Goal: Check status: Check status

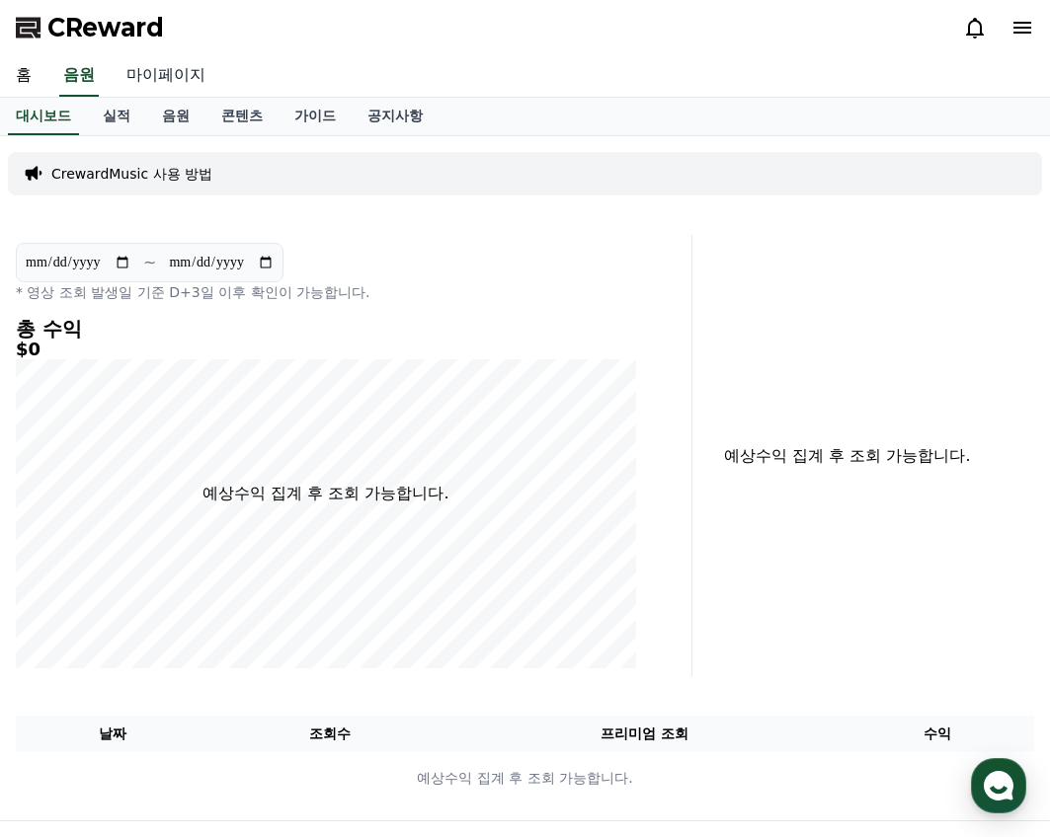
click at [158, 65] on link "마이페이지" at bounding box center [166, 75] width 111 height 41
select select "**********"
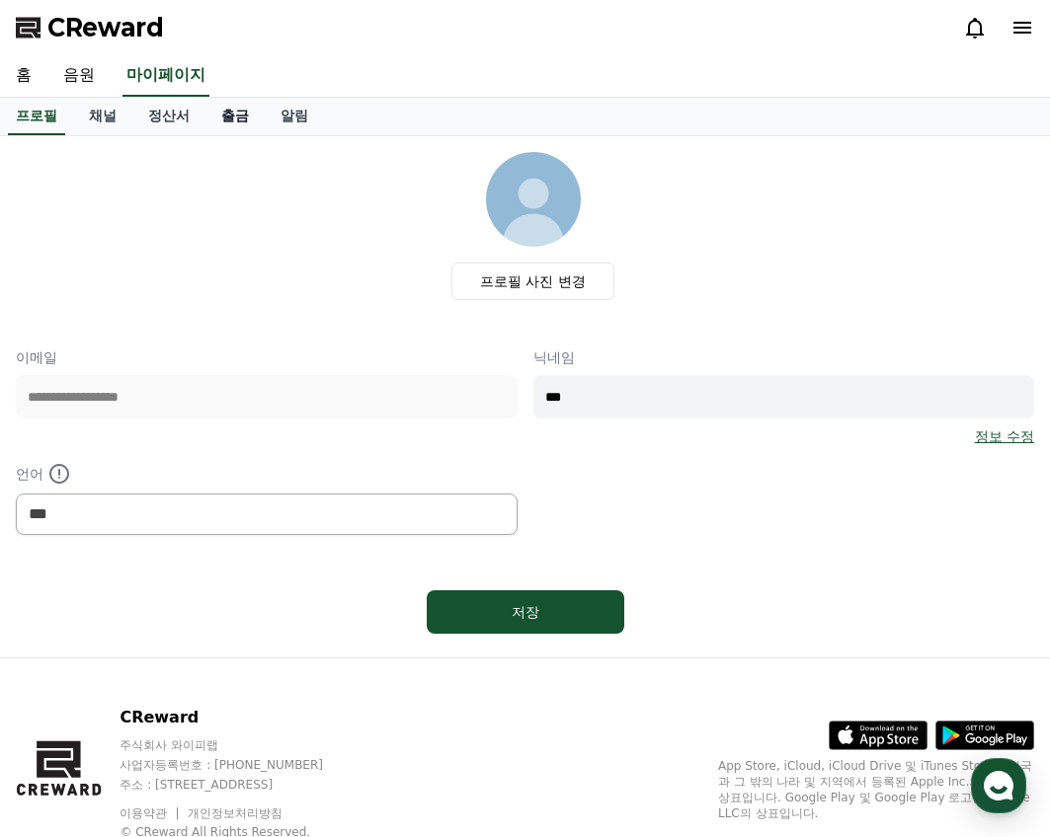
click at [236, 119] on link "출금" at bounding box center [234, 117] width 59 height 38
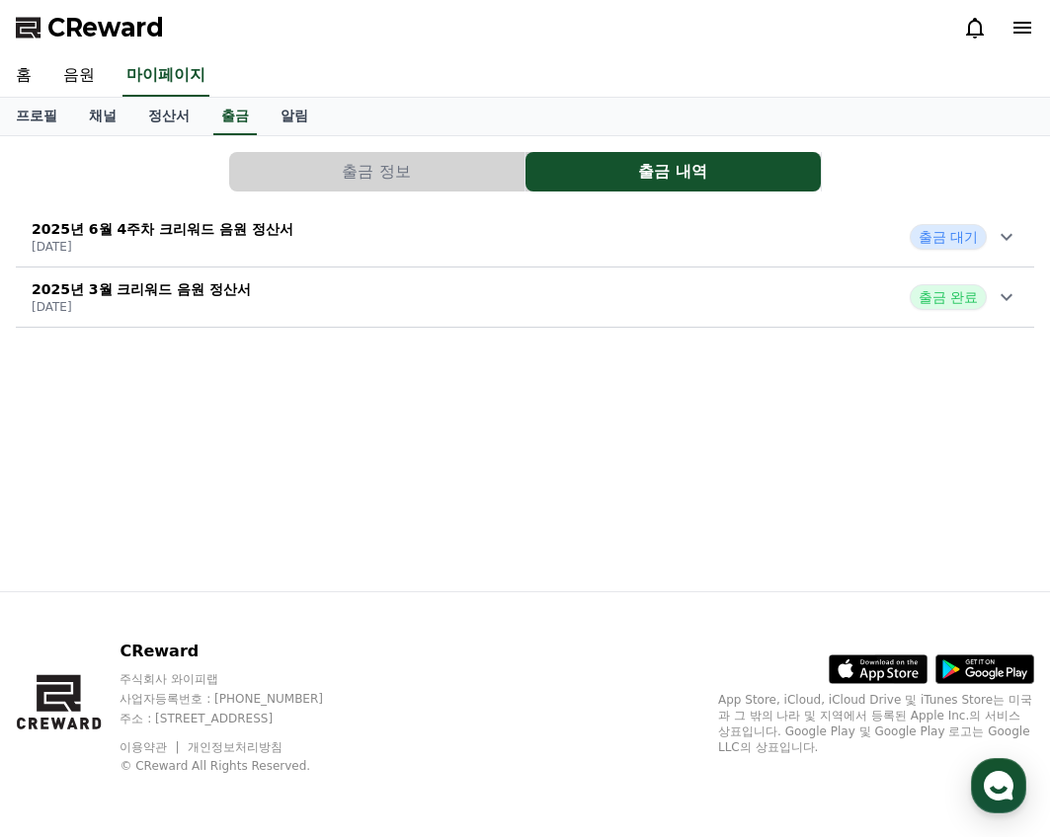
click at [1012, 228] on icon at bounding box center [1006, 237] width 24 height 24
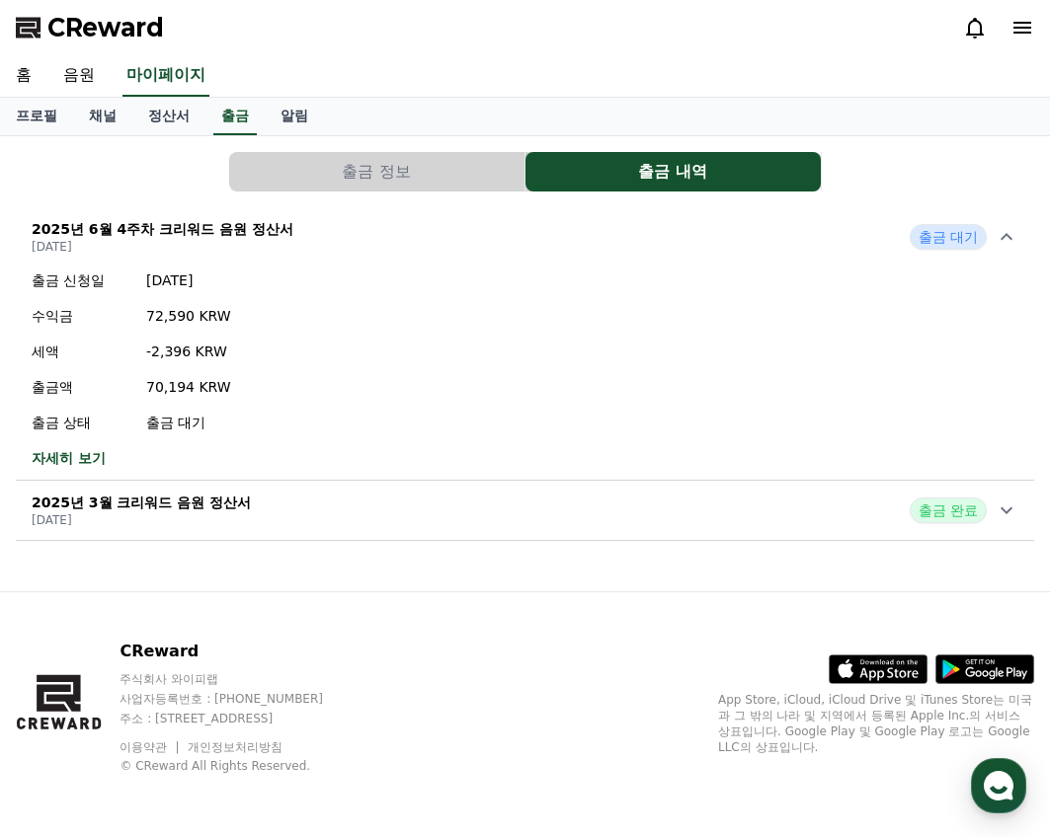
click at [86, 461] on link "자세히 보기" at bounding box center [131, 458] width 199 height 20
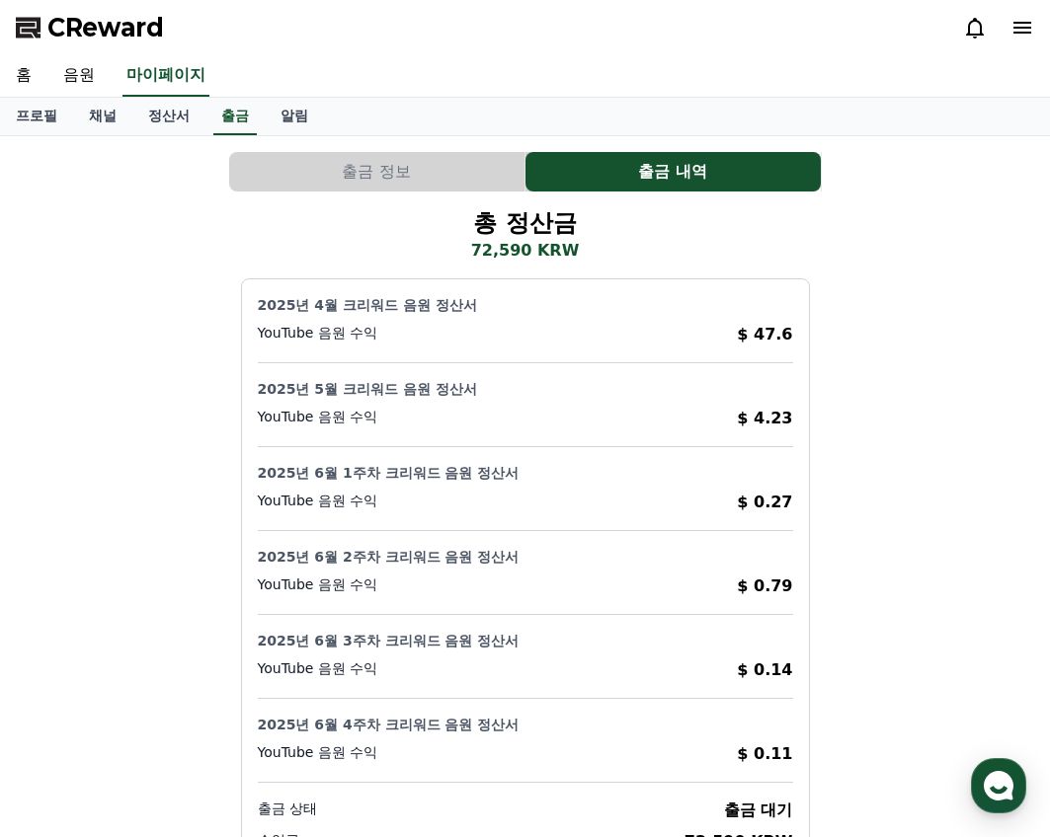
drag, startPoint x: 254, startPoint y: 307, endPoint x: 511, endPoint y: 297, distance: 257.9
click at [509, 296] on div "2025년 4월 크리워드 음원 정산서 YouTube 음원 수익 $ 47.6 2025년 5월 크리워드 음원 정산서 YouTube 음원 수익 $ …" at bounding box center [525, 606] width 569 height 656
click at [615, 322] on div "2025년 4월 크리워드 음원 정산서 YouTube 음원 수익 $ 47.6" at bounding box center [525, 320] width 535 height 51
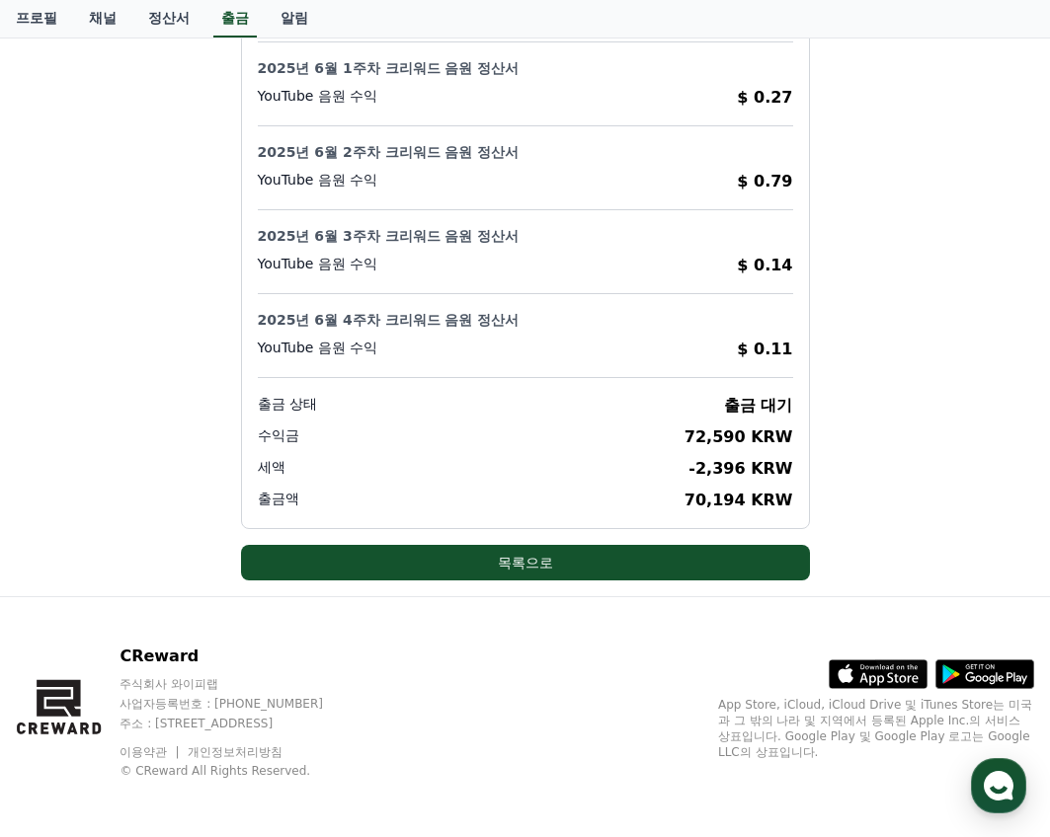
scroll to position [410, 0]
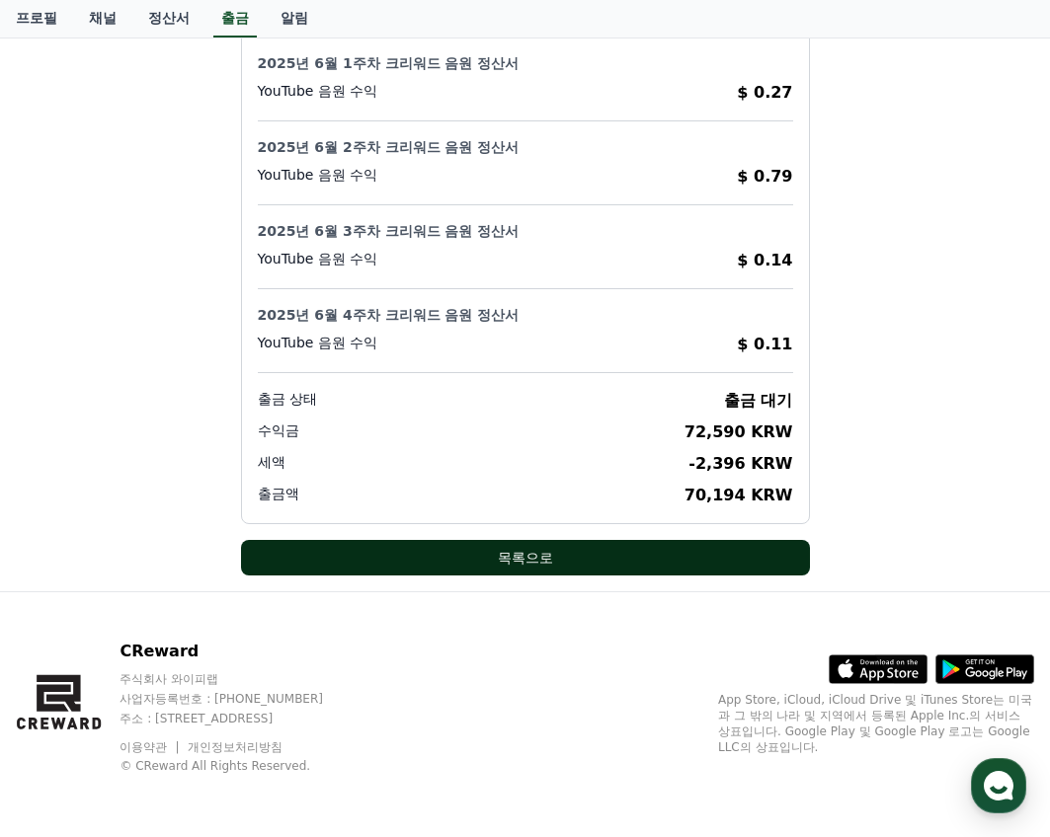
click at [469, 551] on button "목록으로" at bounding box center [525, 558] width 569 height 36
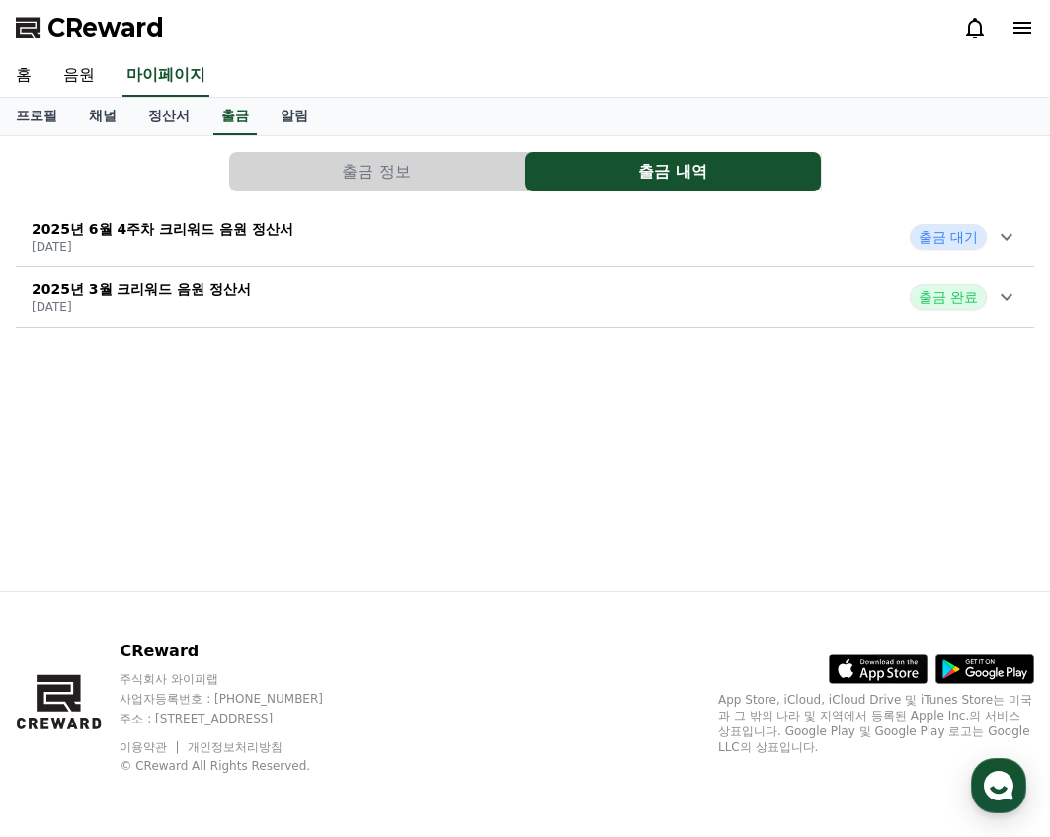
click at [593, 466] on div "출금 정보 출금 내역 2025년 6월 4주차 크리워드 음원 정산서 [DATE] 출금 대기 2025년 3월 크리워드 음원 정산서 [DATE] 출…" at bounding box center [525, 363] width 1050 height 455
click at [481, 291] on div "2025년 3월 크리워드 음원 정산서 [DATE] 출금 완료" at bounding box center [525, 297] width 1018 height 51
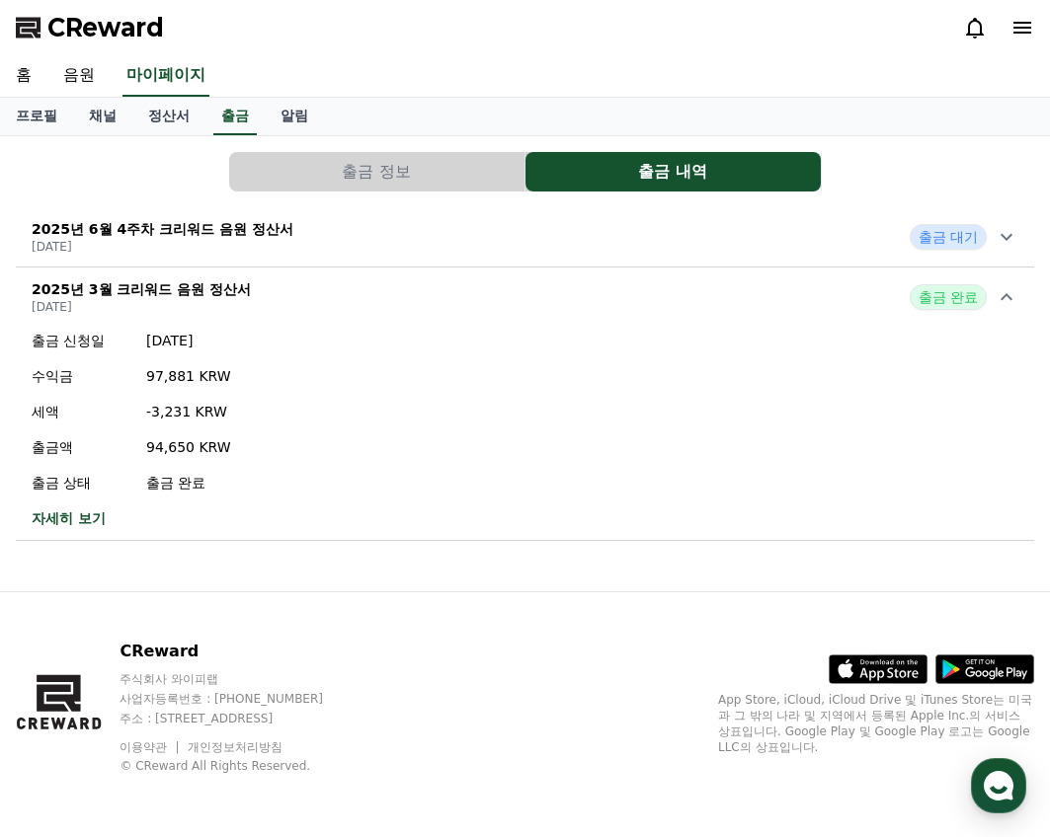
click at [481, 362] on div "출금 신청일 [DATE] 수익금 97,881 KRW 세액 -3,231 KRW 출금액 94,650 KRW 출금 상태 출금 완료 자세히 보기" at bounding box center [525, 429] width 1018 height 213
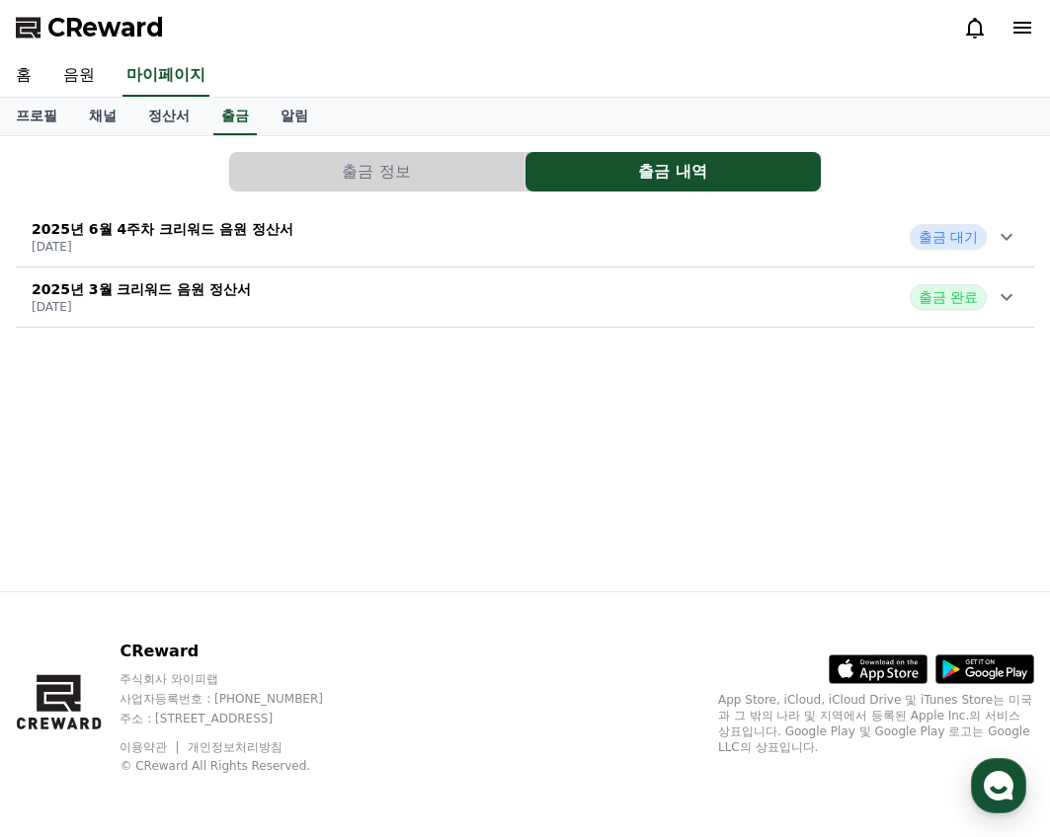
click at [485, 351] on div "출금 정보 출금 내역 2025년 6월 4주차 크리워드 음원 정산서 [DATE] 출금 대기 2025년 3월 크리워드 음원 정산서 [DATE] 출…" at bounding box center [525, 363] width 1050 height 455
